Goal: Task Accomplishment & Management: Manage account settings

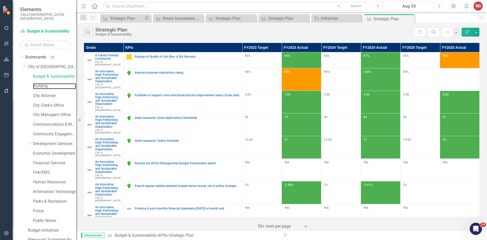
drag, startPoint x: 39, startPoint y: 82, endPoint x: 6, endPoint y: 80, distance: 33.1
click at [39, 83] on link "Building" at bounding box center [54, 86] width 43 height 6
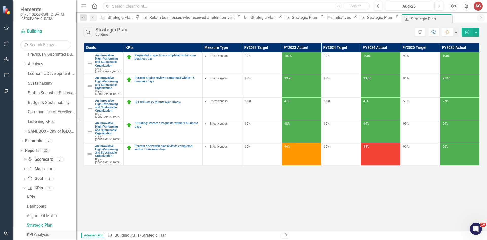
scroll to position [227, 0]
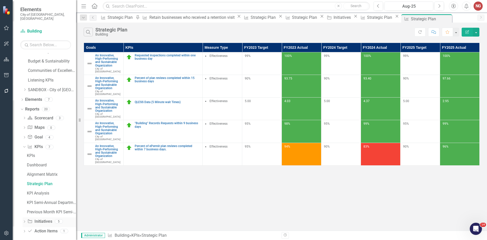
click at [26, 217] on div "Dropdown Initiative Initiatives 5" at bounding box center [50, 222] width 54 height 10
click at [24, 220] on icon "Dropdown" at bounding box center [25, 221] width 4 height 3
click at [42, 180] on link "Initiatives" at bounding box center [51, 184] width 50 height 8
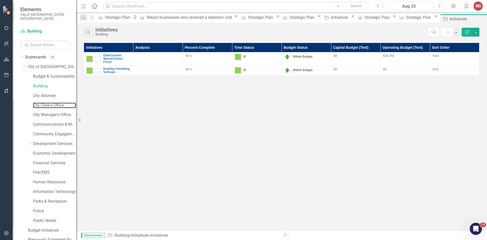
drag, startPoint x: 41, startPoint y: 100, endPoint x: 28, endPoint y: 160, distance: 60.6
click at [41, 102] on link "City Clerk's Office" at bounding box center [54, 105] width 43 height 6
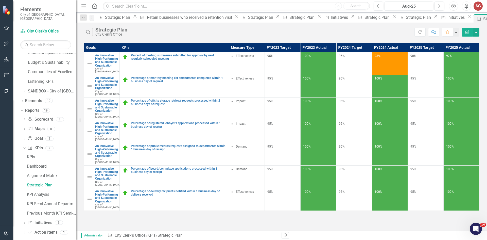
scroll to position [227, 0]
click at [25, 227] on div "Dropdown Action Item Action Items 1" at bounding box center [50, 232] width 54 height 10
click at [26, 220] on icon "Dropdown" at bounding box center [25, 221] width 4 height 3
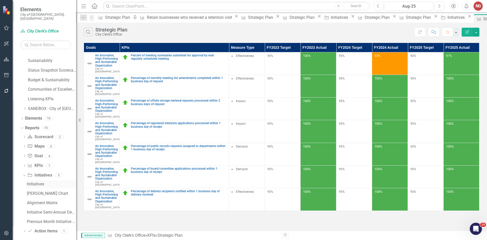
click at [32, 180] on link "Initiatives" at bounding box center [51, 184] width 50 height 8
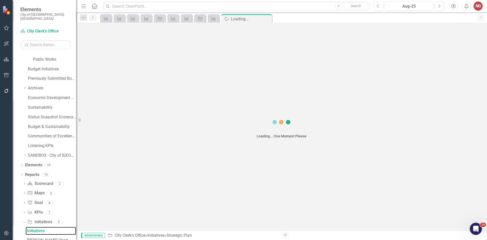
scroll to position [152, 0]
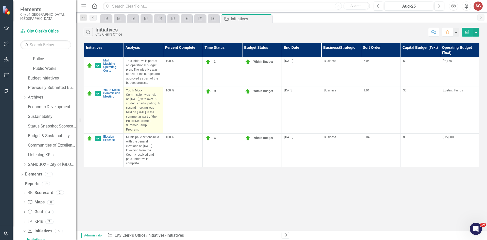
drag, startPoint x: 127, startPoint y: 90, endPoint x: 158, endPoint y: 124, distance: 46.9
click at [158, 124] on p "Youth Mock Commission was held on [DATE], with over 30 students participating. …" at bounding box center [143, 109] width 34 height 43
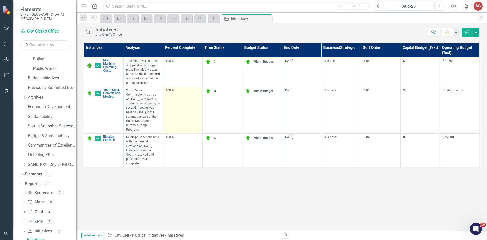
copy p "Youth Mock Commission was held on [DATE], with over 30 students participating. …"
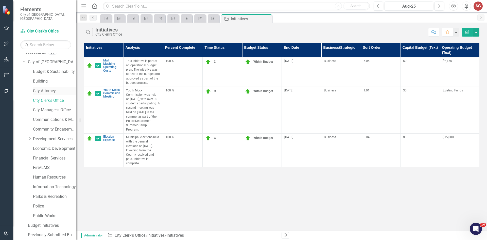
scroll to position [0, 0]
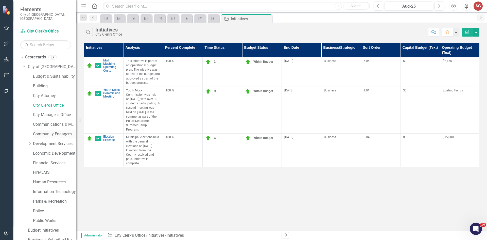
click at [43, 131] on link "Community Engagement & Emergency Preparedness" at bounding box center [54, 134] width 43 height 6
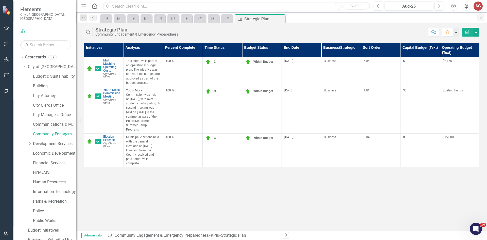
click at [45, 121] on link "Communications & Marketing" at bounding box center [54, 124] width 43 height 6
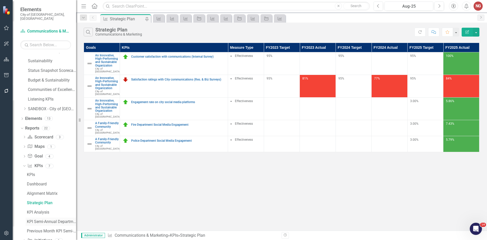
scroll to position [227, 0]
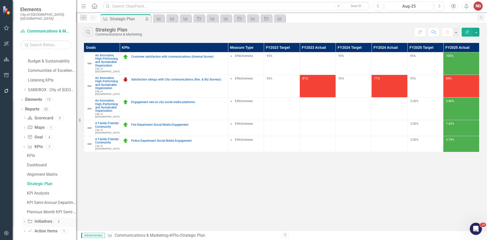
click at [27, 218] on div "Dropdown Initiative Initiatives 6" at bounding box center [50, 222] width 54 height 10
click at [34, 218] on link "Initiative Initiatives" at bounding box center [39, 221] width 25 height 6
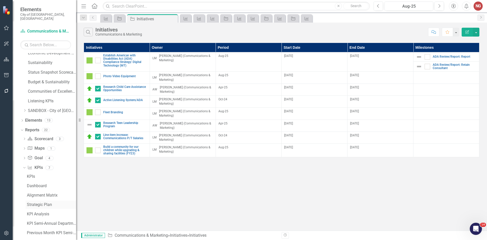
scroll to position [227, 0]
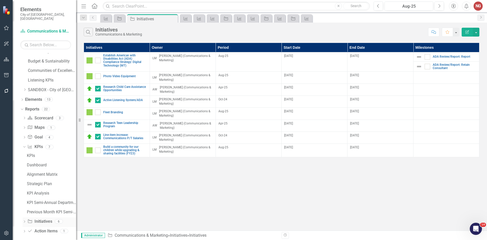
click at [24, 220] on icon "Dropdown" at bounding box center [25, 221] width 4 height 3
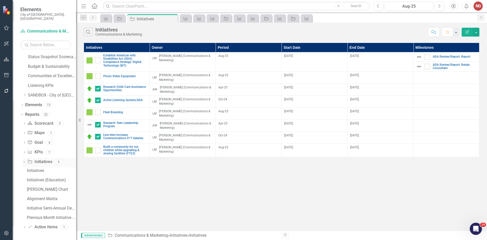
scroll to position [217, 0]
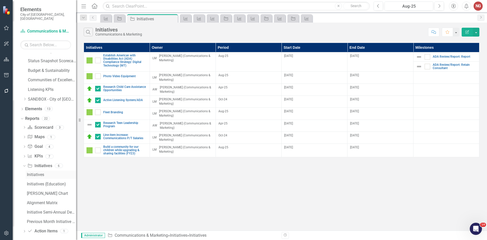
click at [37, 172] on div "Initiatives" at bounding box center [51, 174] width 49 height 5
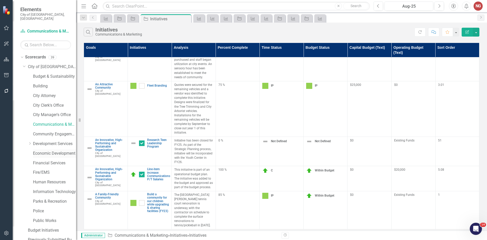
click at [35, 150] on link "Economic Development" at bounding box center [54, 153] width 43 height 6
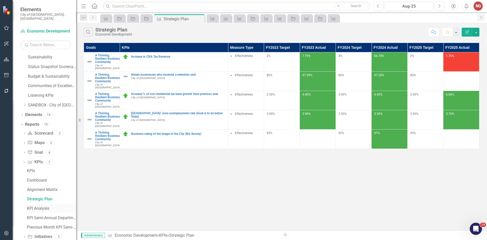
scroll to position [227, 0]
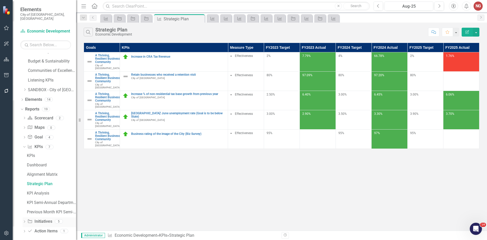
click at [23, 220] on icon "Dropdown" at bounding box center [25, 221] width 4 height 3
click at [30, 182] on div "Initiatives" at bounding box center [51, 184] width 49 height 5
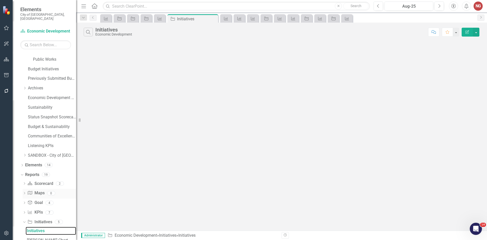
scroll to position [152, 0]
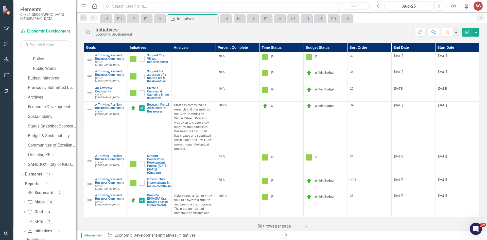
click at [376, 5] on button "Previous" at bounding box center [378, 6] width 9 height 9
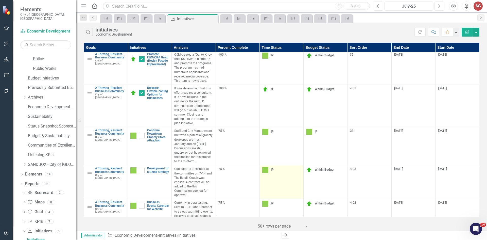
scroll to position [304, 0]
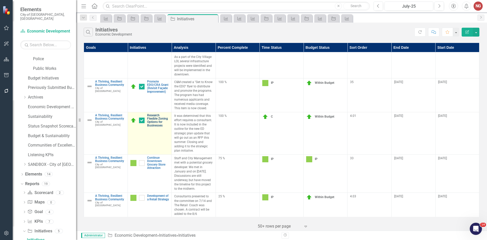
click at [155, 114] on link "Research Flexible Zoning Options for Businesses" at bounding box center [158, 120] width 22 height 13
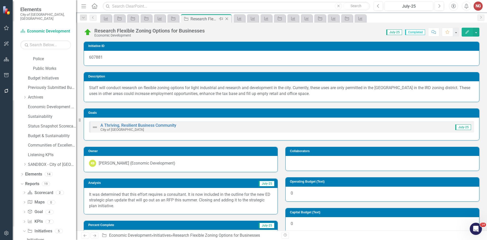
click at [229, 19] on icon "Close" at bounding box center [226, 19] width 5 height 4
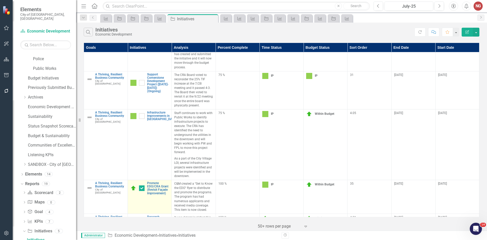
scroll to position [304, 0]
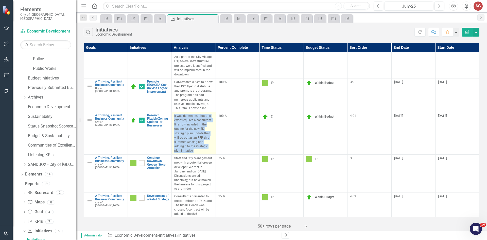
drag, startPoint x: 173, startPoint y: 103, endPoint x: 196, endPoint y: 136, distance: 40.5
click at [196, 136] on td "It was determined that this effort requires a consultant. It is now included in…" at bounding box center [194, 133] width 44 height 42
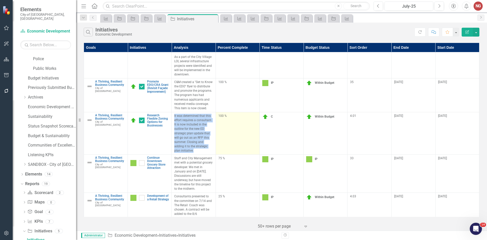
copy p "It was determined that this effort requires a consultant. It is now included in…"
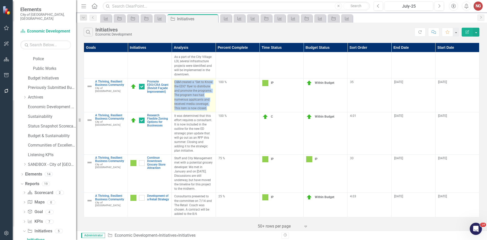
drag, startPoint x: 175, startPoint y: 69, endPoint x: 209, endPoint y: 96, distance: 43.7
click at [209, 96] on p "C&M created a "Get to Know the EDO" flyer to distribute and promote the program…" at bounding box center [193, 95] width 39 height 30
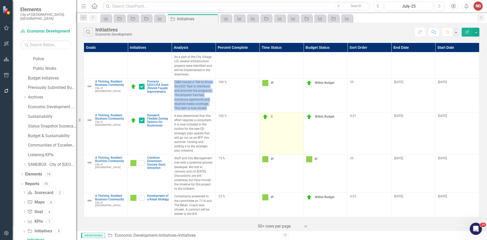
copy p "C&M created a "Get to Know the EDO" flyer to distribute and promote the program…"
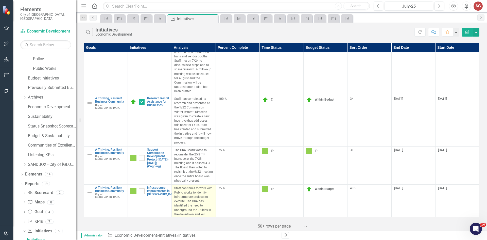
scroll to position [127, 0]
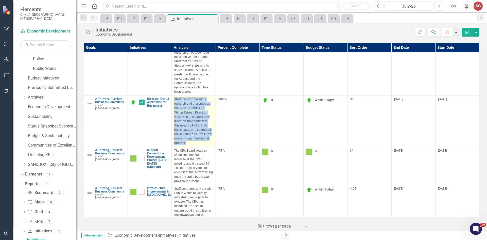
drag, startPoint x: 175, startPoint y: 90, endPoint x: 196, endPoint y: 133, distance: 48.2
click at [196, 133] on p "Staff has completed its research and presented at the 1/22 Commission Winter Re…" at bounding box center [193, 121] width 39 height 48
copy p "Staff has completed its research and presented at the 1/22 Commission Winter Re…"
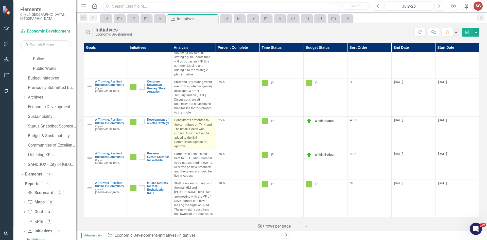
scroll to position [381, 0]
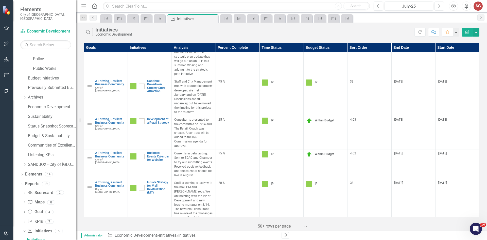
click at [438, 6] on icon "Next" at bounding box center [439, 6] width 3 height 5
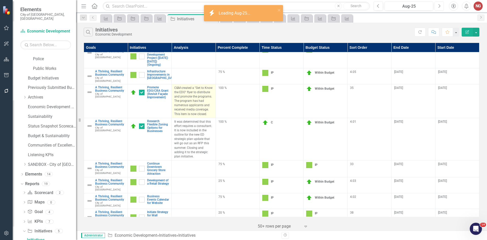
scroll to position [113, 0]
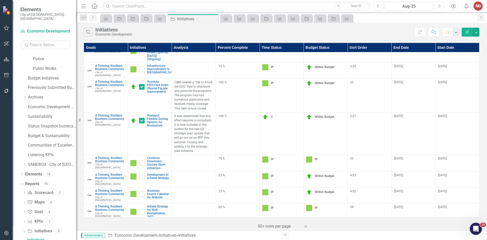
click at [440, 8] on button "Next" at bounding box center [439, 6] width 9 height 9
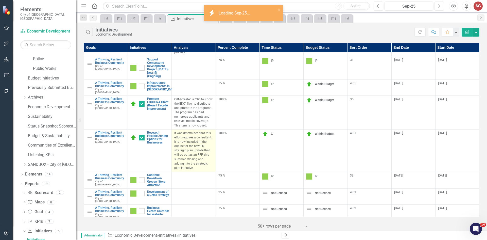
scroll to position [113, 0]
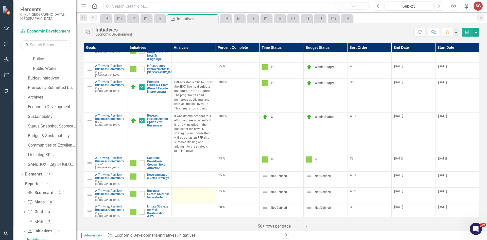
click at [180, 189] on div at bounding box center [193, 192] width 39 height 6
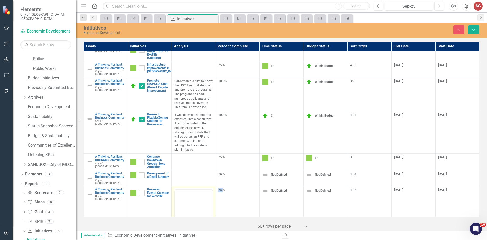
scroll to position [0, 0]
click at [191, 193] on div at bounding box center [194, 195] width 38 height 10
click at [193, 212] on body "Rich Text Area. Press ALT-0 for help." at bounding box center [194, 239] width 38 height 76
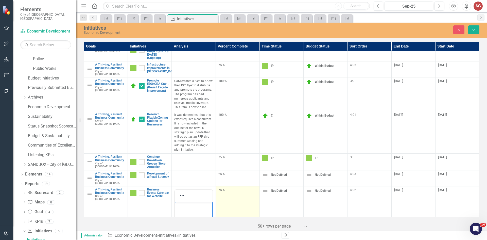
scroll to position [152, 0]
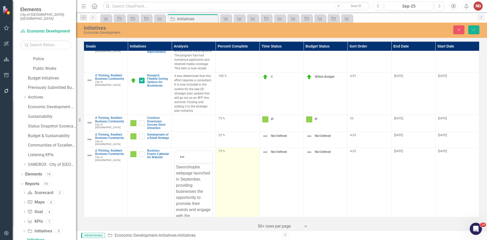
click at [223, 149] on div "75 %" at bounding box center [237, 151] width 39 height 4
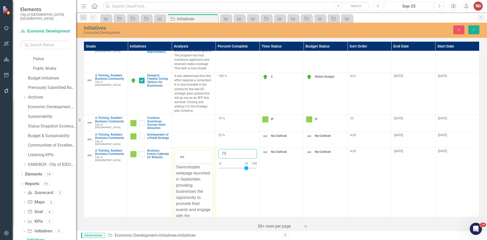
drag, startPoint x: 222, startPoint y: 145, endPoint x: 214, endPoint y: 150, distance: 9.9
click at [220, 149] on input "75" at bounding box center [237, 153] width 39 height 9
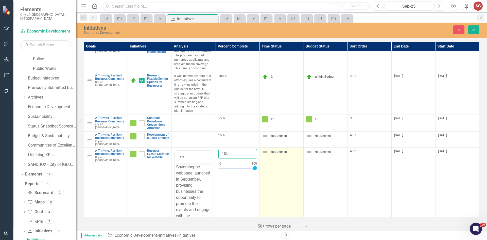
type input "100"
click at [266, 149] on img at bounding box center [265, 152] width 6 height 6
click at [266, 151] on input "text" at bounding box center [266, 154] width 1 height 6
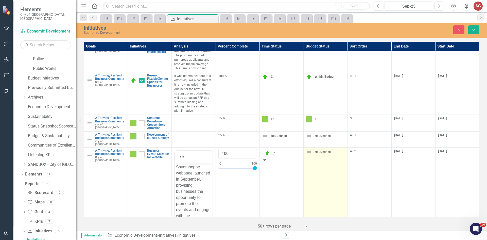
drag, startPoint x: 302, startPoint y: 144, endPoint x: 313, endPoint y: 144, distance: 10.9
click at [303, 147] on tr "A Thriving, Resilient Business Community City of [GEOGRAPHIC_DATA] Link Map Vie…" at bounding box center [281, 207] width 395 height 120
click at [312, 149] on label "Not Defined" at bounding box center [318, 152] width 25 height 6
click at [311, 150] on div at bounding box center [321, 153] width 23 height 7
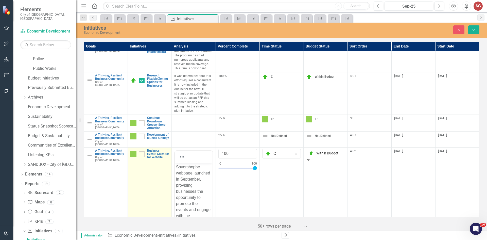
click at [131, 151] on img at bounding box center [133, 154] width 6 height 6
click at [137, 152] on img at bounding box center [139, 154] width 5 height 5
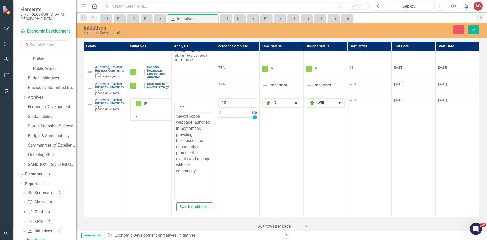
scroll to position [0, 0]
click at [471, 30] on button "Save" at bounding box center [473, 29] width 11 height 9
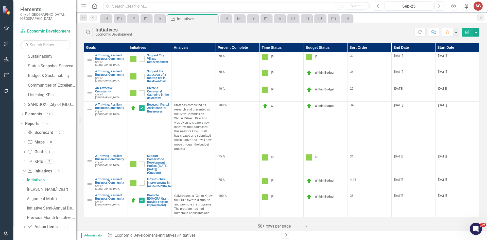
scroll to position [27, 0]
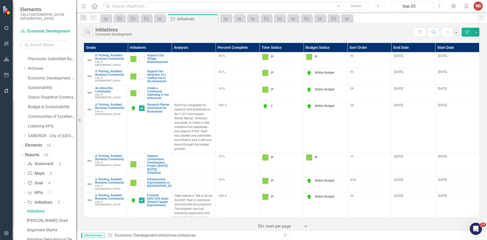
click at [380, 4] on button "Previous" at bounding box center [378, 6] width 9 height 9
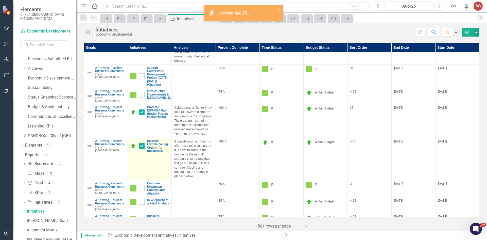
scroll to position [113, 0]
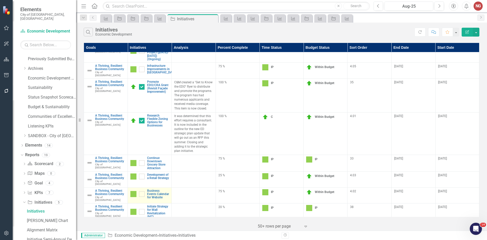
click at [0, 0] on link "Edit Edit Initiative" at bounding box center [0, 0] width 0 height 0
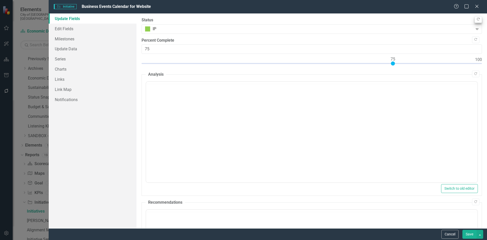
scroll to position [0, 0]
click at [475, 16] on button "Copy Forward" at bounding box center [478, 19] width 7 height 7
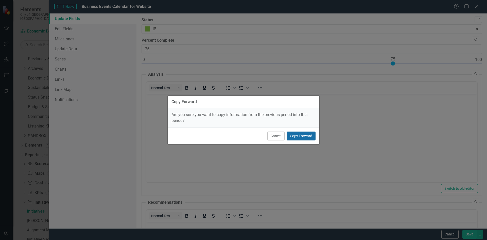
click at [305, 134] on button "Copy Forward" at bounding box center [301, 135] width 29 height 9
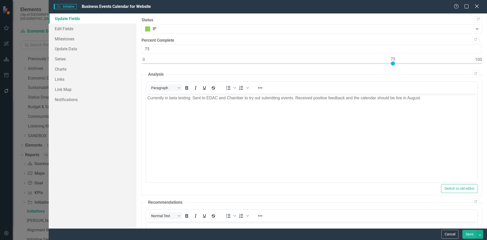
click at [478, 8] on icon "Close" at bounding box center [477, 6] width 6 height 5
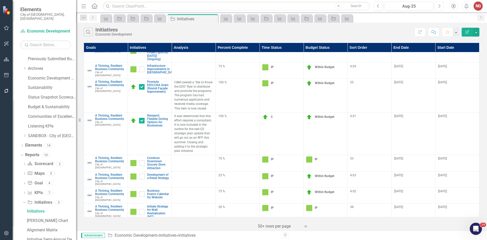
click at [438, 3] on button "Next" at bounding box center [439, 6] width 9 height 9
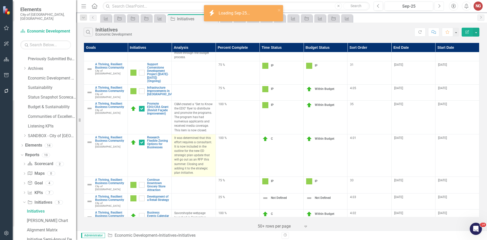
scroll to position [126, 0]
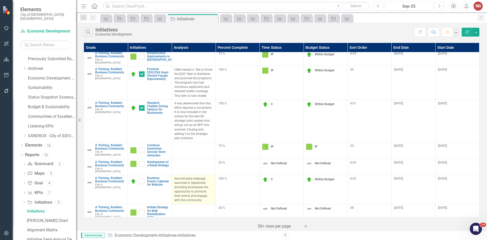
drag, startPoint x: 173, startPoint y: 170, endPoint x: 199, endPoint y: 193, distance: 34.7
click at [199, 193] on td "Savorshopbe webpage launched in September, providing businesses the opportunity…" at bounding box center [194, 189] width 44 height 29
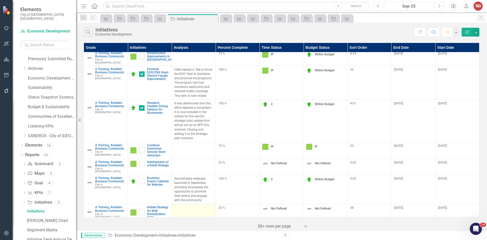
copy p "Savorshopbe webpage launched in September, providing businesses the opportunity…"
click at [376, 4] on button "Previous" at bounding box center [378, 6] width 9 height 9
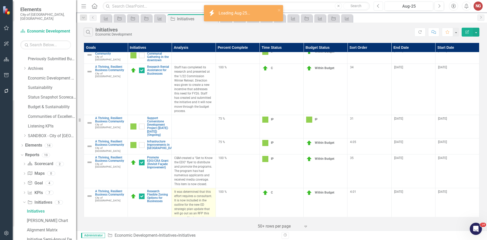
scroll to position [113, 0]
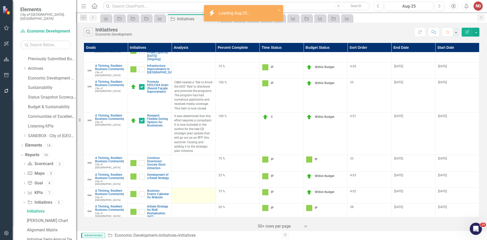
click at [191, 189] on td at bounding box center [194, 195] width 44 height 16
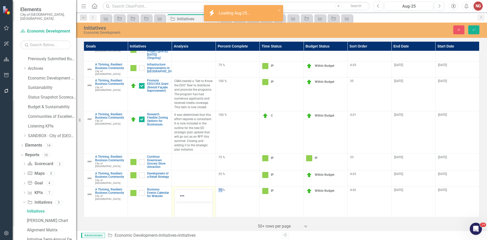
scroll to position [0, 0]
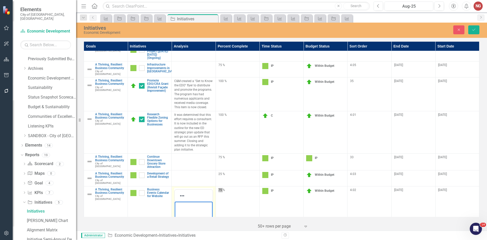
click at [193, 208] on p "Rich Text Area. Press ALT-0 for help." at bounding box center [193, 205] width 35 height 6
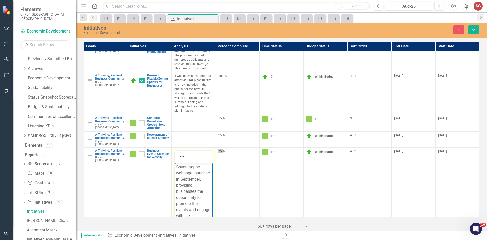
scroll to position [217, 0]
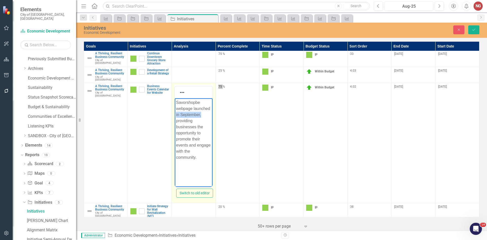
drag, startPoint x: 202, startPoint y: 114, endPoint x: 176, endPoint y: 116, distance: 26.0
click at [176, 116] on body "Savorshopbe webpage launched in September, providing businesses the opportunity…" at bounding box center [194, 136] width 38 height 76
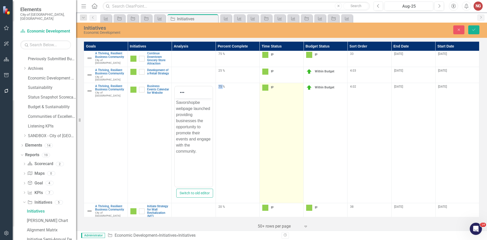
click at [266, 84] on img at bounding box center [265, 87] width 6 height 6
click at [267, 86] on div at bounding box center [277, 89] width 23 height 7
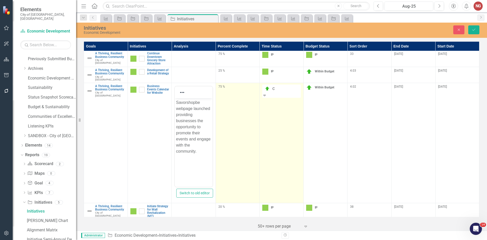
click at [233, 84] on div "75 %" at bounding box center [237, 86] width 39 height 4
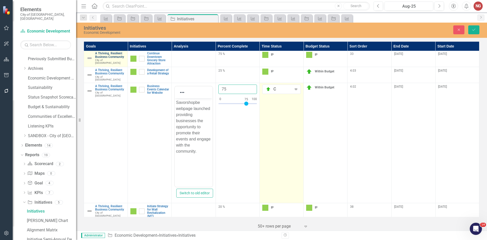
drag, startPoint x: 233, startPoint y: 81, endPoint x: 121, endPoint y: 53, distance: 115.0
click at [121, 53] on tbody "A Thriving, Resilient Business Community City of [GEOGRAPHIC_DATA] Link Map Vie…" at bounding box center [281, 26] width 395 height 385
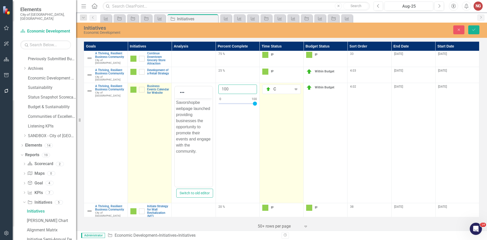
type input "100"
click at [133, 86] on img at bounding box center [133, 89] width 6 height 6
click at [137, 88] on img at bounding box center [139, 90] width 5 height 5
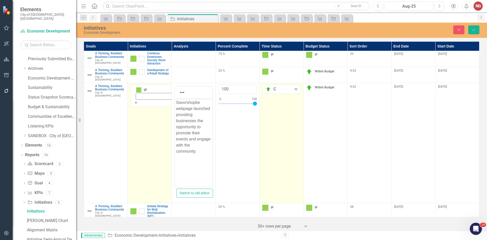
click at [476, 31] on icon "Save" at bounding box center [474, 30] width 5 height 4
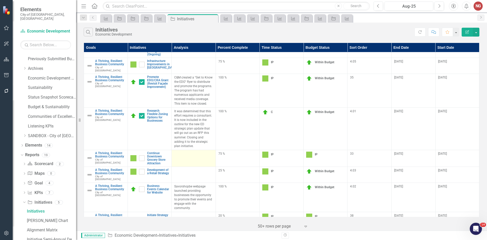
scroll to position [126, 0]
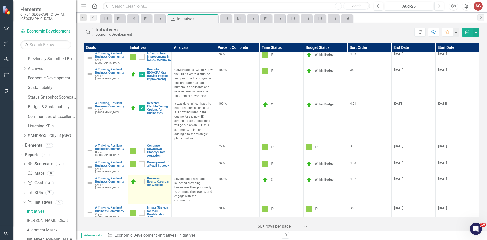
click at [0, 0] on link "Edit Edit Initiative" at bounding box center [0, 0] width 0 height 0
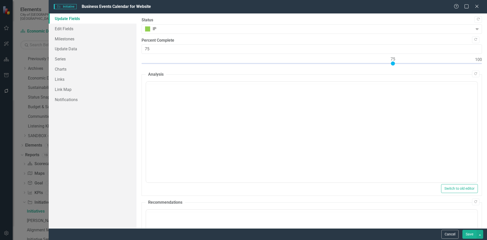
type input "100"
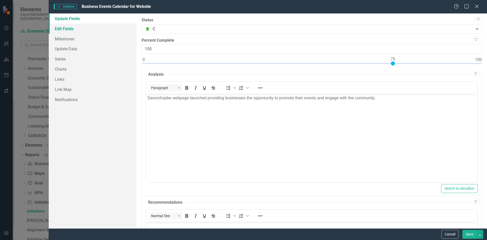
click at [88, 33] on link "Edit Fields" at bounding box center [93, 29] width 88 height 10
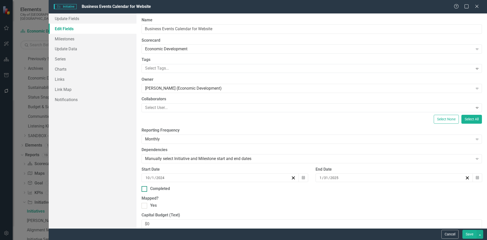
click at [145, 190] on div at bounding box center [145, 189] width 6 height 6
click at [145, 189] on input "Completed" at bounding box center [143, 187] width 3 height 3
checkbox input "true"
click at [334, 176] on input "2025" at bounding box center [334, 177] width 9 height 5
click at [393, 182] on button "›" at bounding box center [387, 187] width 11 height 11
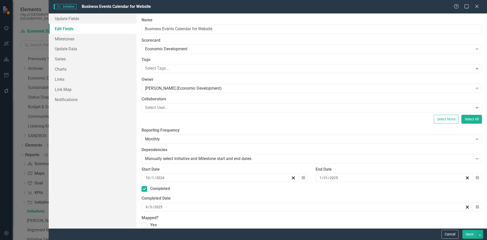
click at [393, 182] on button "›" at bounding box center [387, 187] width 11 height 11
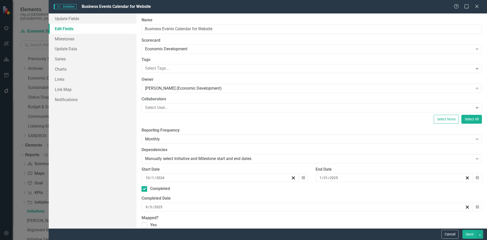
click at [393, 182] on button "›" at bounding box center [387, 187] width 11 height 11
click at [162, 209] on div "[DATE]" at bounding box center [308, 206] width 332 height 9
click at [150, 231] on abbr "31" at bounding box center [148, 233] width 4 height 4
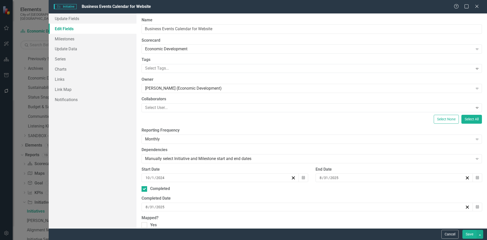
click at [469, 233] on button "Save" at bounding box center [469, 234] width 14 height 9
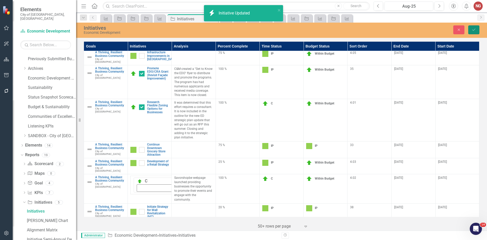
click at [476, 30] on button "Save" at bounding box center [473, 29] width 11 height 9
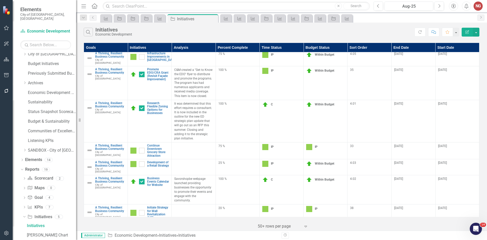
scroll to position [0, 0]
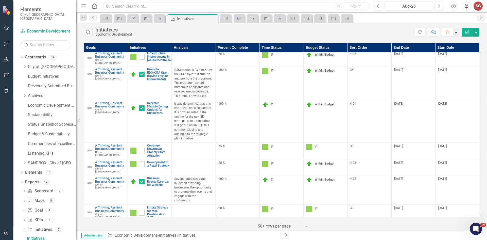
click at [26, 65] on icon "Dropdown" at bounding box center [25, 66] width 4 height 3
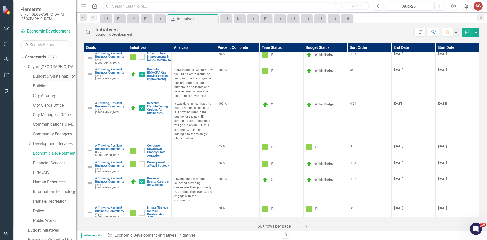
click at [36, 74] on link "Budget & Sustainability" at bounding box center [54, 77] width 43 height 6
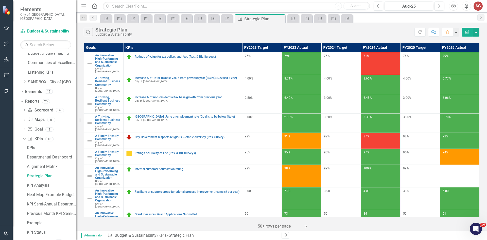
scroll to position [310, 0]
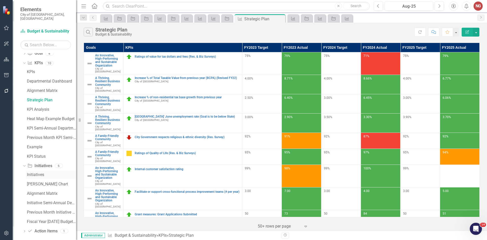
click at [34, 172] on div "Initiatives" at bounding box center [51, 174] width 49 height 5
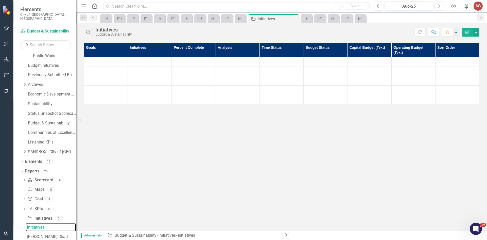
scroll to position [152, 0]
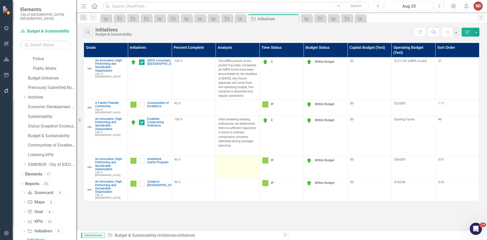
click at [225, 164] on td at bounding box center [238, 167] width 44 height 23
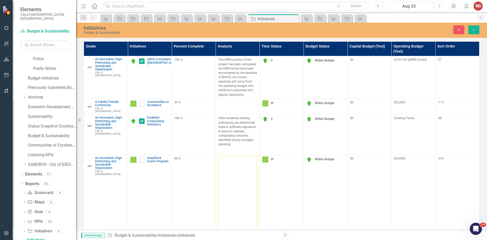
scroll to position [0, 0]
drag, startPoint x: 444, startPoint y: 337, endPoint x: 228, endPoint y: 178, distance: 268.4
click at [228, 178] on body "Rich Text Area. Press ALT-0 for help." at bounding box center [238, 208] width 38 height 76
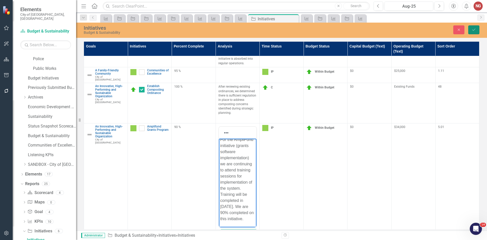
click at [474, 30] on icon "Save" at bounding box center [474, 30] width 5 height 4
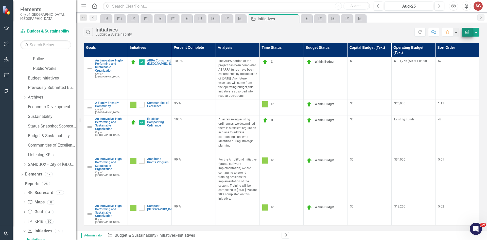
scroll to position [0, 0]
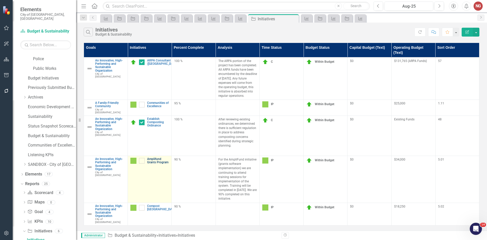
click at [158, 161] on link "Amplifund Grants Program" at bounding box center [158, 160] width 22 height 7
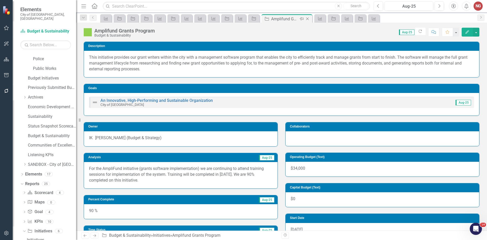
click at [306, 18] on icon at bounding box center [307, 19] width 3 height 3
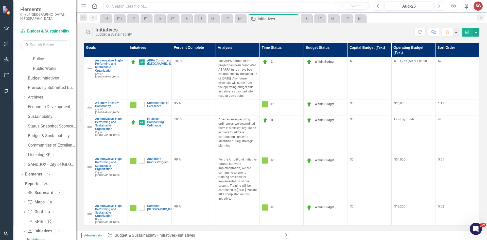
click at [443, 8] on button "Next" at bounding box center [439, 6] width 9 height 9
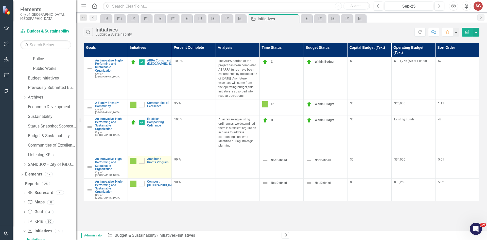
click at [0, 0] on link "Edit Edit Initiative" at bounding box center [0, 0] width 0 height 0
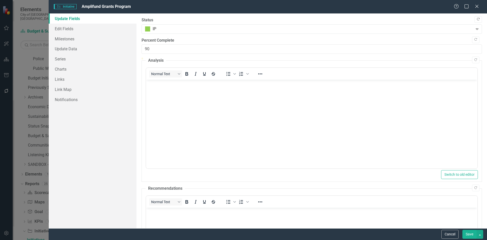
click at [476, 20] on icon "Copy Forward" at bounding box center [478, 19] width 4 height 3
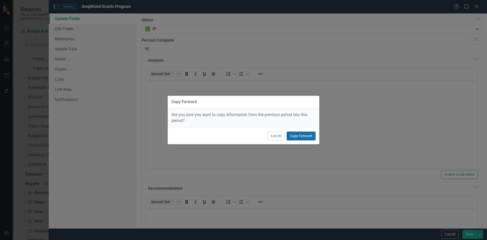
click at [305, 137] on button "Copy Forward" at bounding box center [301, 135] width 29 height 9
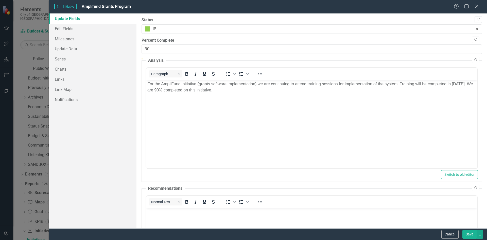
click at [465, 233] on button "Save" at bounding box center [469, 234] width 14 height 9
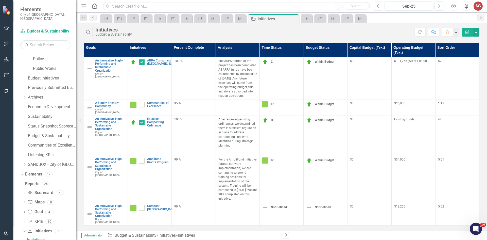
click at [376, 6] on button "Previous" at bounding box center [378, 6] width 9 height 9
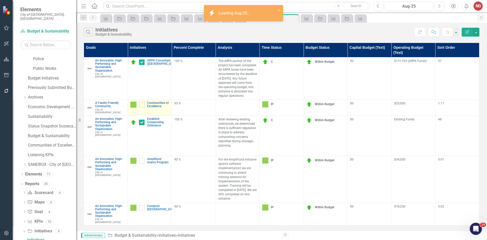
click at [0, 0] on link "Edit Edit Initiative" at bounding box center [0, 0] width 0 height 0
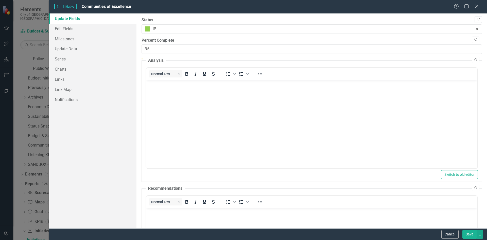
click at [476, 18] on button "Copy Forward" at bounding box center [478, 19] width 7 height 7
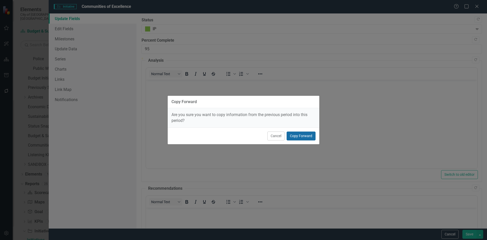
click at [300, 139] on button "Copy Forward" at bounding box center [301, 135] width 29 height 9
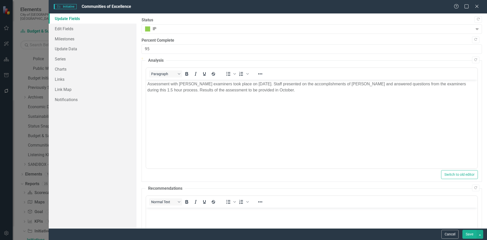
click at [472, 234] on button "Save" at bounding box center [469, 234] width 14 height 9
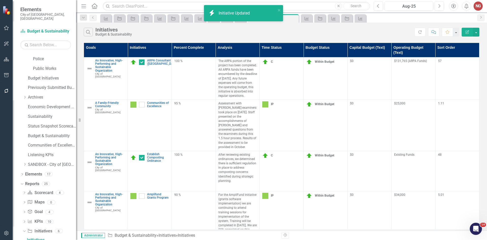
click at [445, 6] on div "Previous Aug-25 Next" at bounding box center [410, 6] width 73 height 9
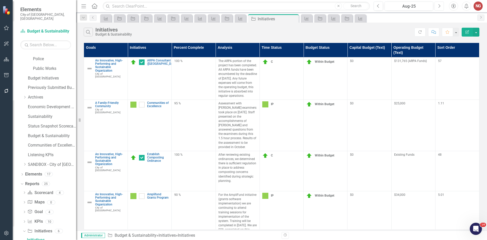
click at [440, 6] on icon "Next" at bounding box center [439, 6] width 3 height 5
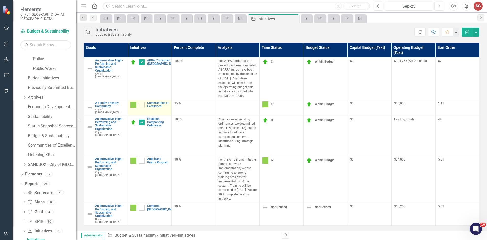
click at [0, 0] on link "Edit Edit Initiative" at bounding box center [0, 0] width 0 height 0
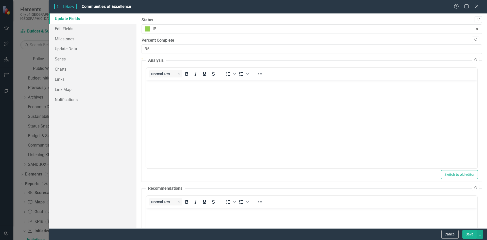
click at [477, 19] on button "Copy Forward" at bounding box center [478, 19] width 7 height 7
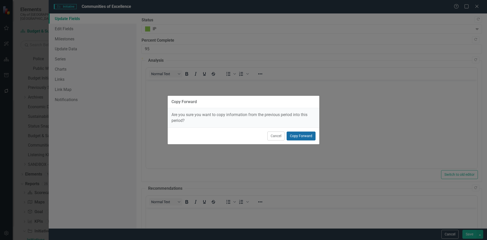
click at [297, 137] on button "Copy Forward" at bounding box center [301, 135] width 29 height 9
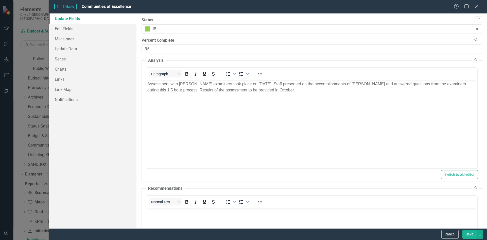
click at [266, 90] on p "Assessment with [PERSON_NAME] examiners took place on [DATE]. Staff presented o…" at bounding box center [311, 87] width 329 height 12
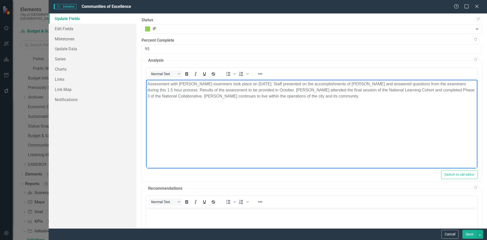
click at [256, 95] on p "Assessment with [PERSON_NAME] examiners took place on [DATE]. Staff presented o…" at bounding box center [311, 90] width 329 height 18
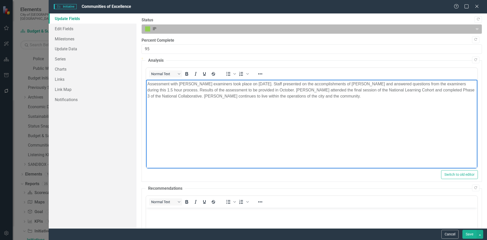
click at [159, 30] on div at bounding box center [307, 29] width 325 height 7
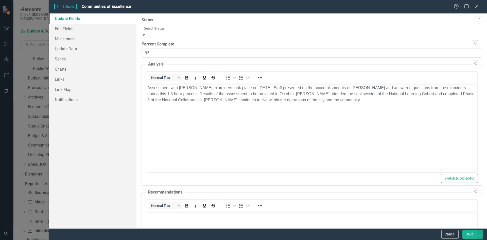
click at [151, 49] on input "95" at bounding box center [312, 52] width 340 height 9
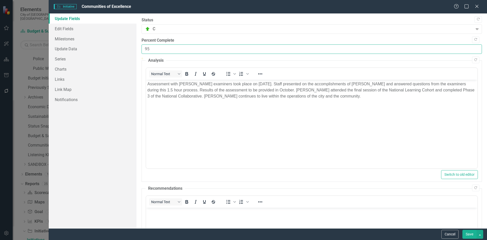
click at [151, 49] on input "95" at bounding box center [312, 48] width 340 height 9
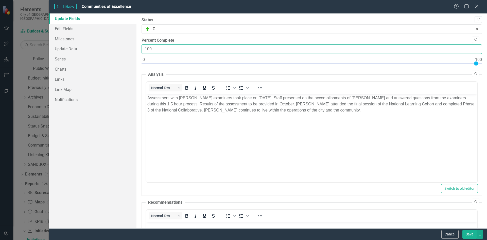
type input "100"
click at [286, 111] on p "Assessment with [PERSON_NAME] examiners took place on [DATE]. Staff presented o…" at bounding box center [311, 104] width 329 height 18
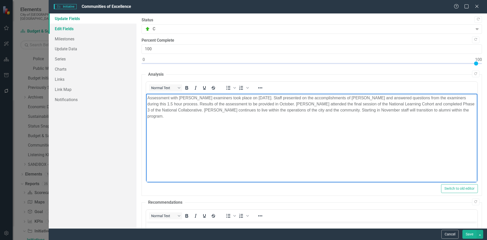
click at [61, 29] on link "Edit Fields" at bounding box center [93, 29] width 88 height 10
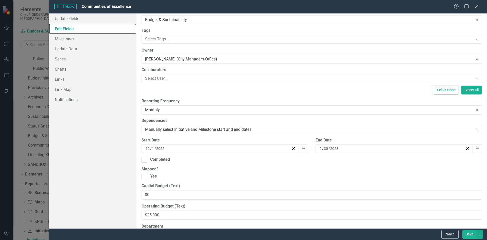
scroll to position [76, 0]
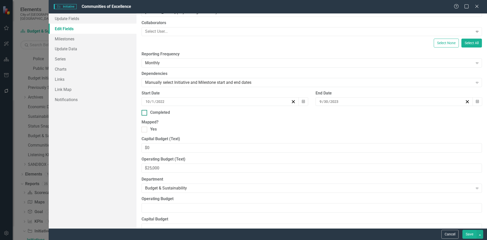
click at [150, 113] on div "Completed" at bounding box center [160, 113] width 20 height 6
click at [145, 113] on input "Completed" at bounding box center [143, 111] width 3 height 3
checkbox input "true"
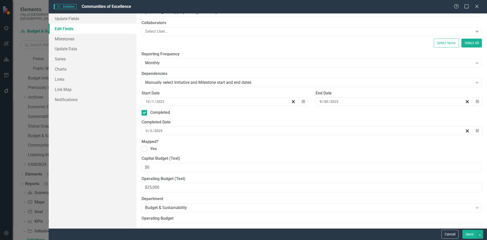
click at [340, 102] on div "[DATE]" at bounding box center [392, 101] width 146 height 5
click at [393, 114] on button "›" at bounding box center [387, 111] width 11 height 11
click at [404, 113] on button "»" at bounding box center [398, 111] width 11 height 11
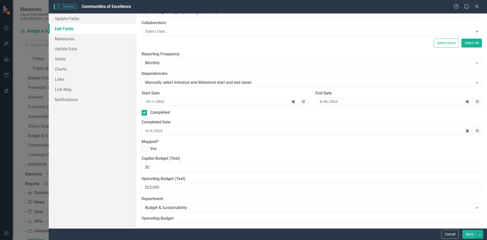
click at [404, 113] on button "»" at bounding box center [398, 111] width 11 height 11
click at [338, 111] on button "‹" at bounding box center [332, 111] width 11 height 11
click at [354, 168] on button "30" at bounding box center [347, 164] width 13 height 9
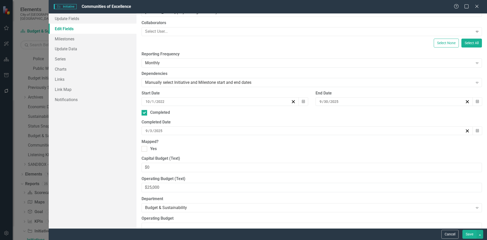
click at [192, 130] on div "[DATE]" at bounding box center [305, 130] width 320 height 5
click at [180, 194] on button "30" at bounding box center [173, 193] width 13 height 9
click at [143, 148] on input "Yes" at bounding box center [143, 147] width 3 height 3
checkbox input "false"
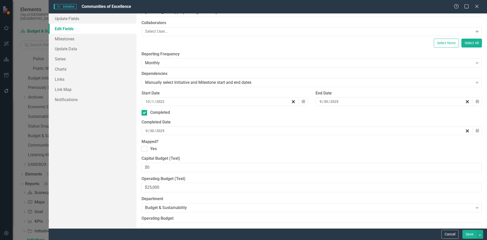
click at [468, 234] on button "Save" at bounding box center [469, 234] width 14 height 9
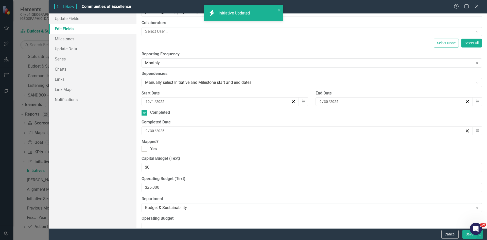
scroll to position [27, 0]
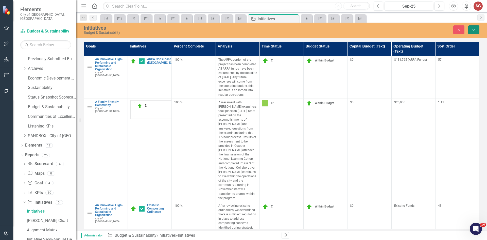
click at [476, 31] on icon "Save" at bounding box center [474, 30] width 5 height 4
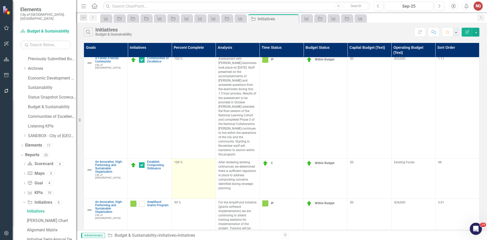
scroll to position [72, 0]
